Goal: Transaction & Acquisition: Purchase product/service

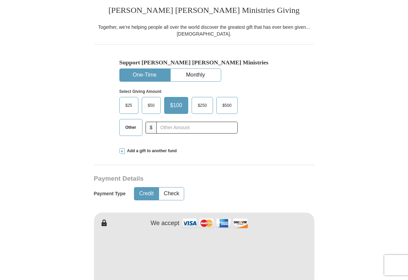
scroll to position [203, 0]
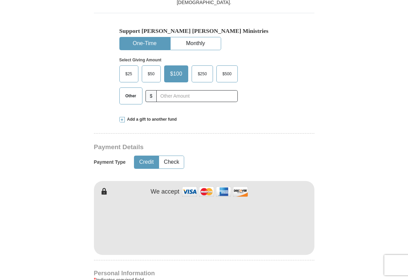
click at [142, 42] on button "One-Time" at bounding box center [145, 43] width 50 height 13
click at [130, 94] on span "Other" at bounding box center [131, 96] width 18 height 10
click at [0, 0] on input "Other" at bounding box center [0, 0] width 0 height 0
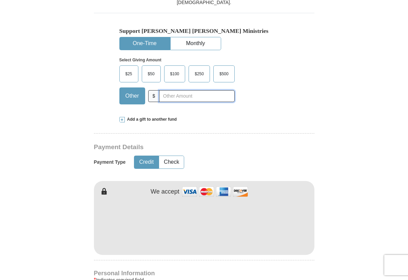
click at [176, 98] on input "text" at bounding box center [196, 96] width 75 height 12
type input "56.00"
drag, startPoint x: 407, startPoint y: 63, endPoint x: 409, endPoint y: 89, distance: 25.5
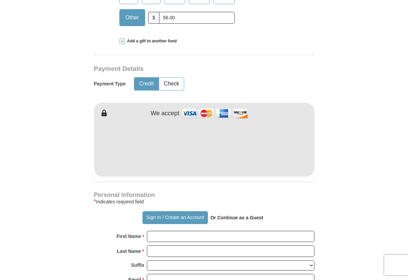
scroll to position [282, 0]
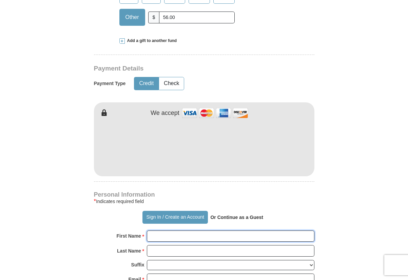
drag, startPoint x: 184, startPoint y: 244, endPoint x: 171, endPoint y: 236, distance: 14.9
drag, startPoint x: 171, startPoint y: 236, endPoint x: 151, endPoint y: 234, distance: 20.2
drag, startPoint x: 151, startPoint y: 234, endPoint x: 165, endPoint y: 254, distance: 24.5
drag, startPoint x: 165, startPoint y: 254, endPoint x: 153, endPoint y: 235, distance: 22.2
click at [153, 235] on input "First Name *" at bounding box center [231, 237] width 168 height 12
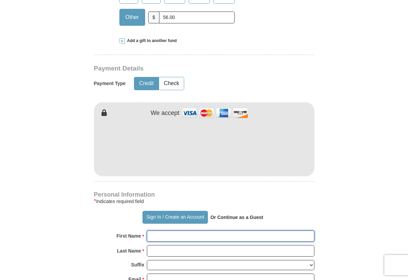
click at [153, 235] on input "First Name *" at bounding box center [231, 237] width 168 height 12
type input "[PERSON_NAME]"
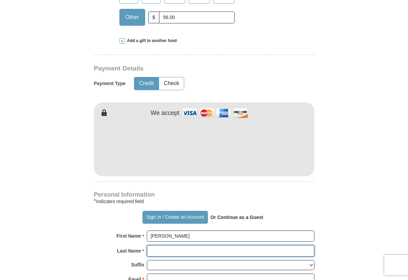
type input "[PERSON_NAME]"
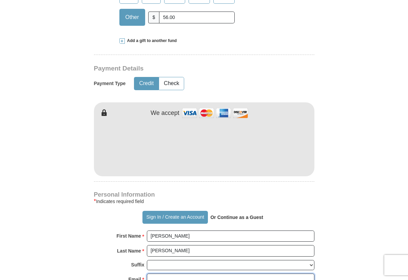
type input "[EMAIL_ADDRESS][DOMAIN_NAME]"
type input "[STREET_ADDRESS]"
type input "Austin"
select select "[GEOGRAPHIC_DATA]"
type input "78753"
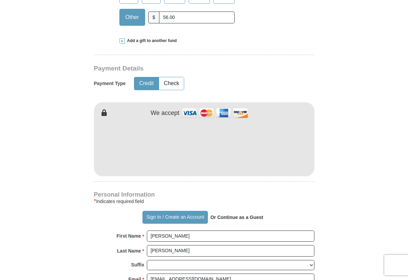
type input "5124609623"
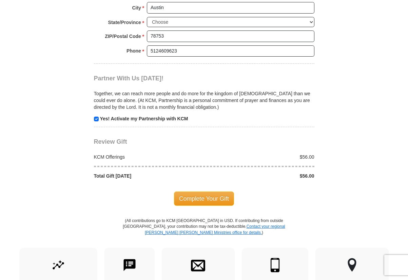
scroll to position [618, 0]
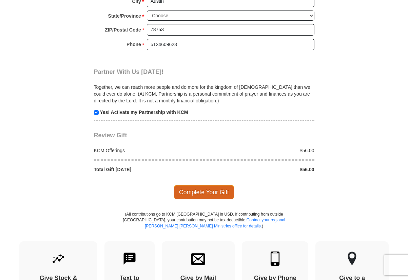
click at [205, 191] on span "Complete Your Gift" at bounding box center [204, 192] width 60 height 14
